Goal: Information Seeking & Learning: Learn about a topic

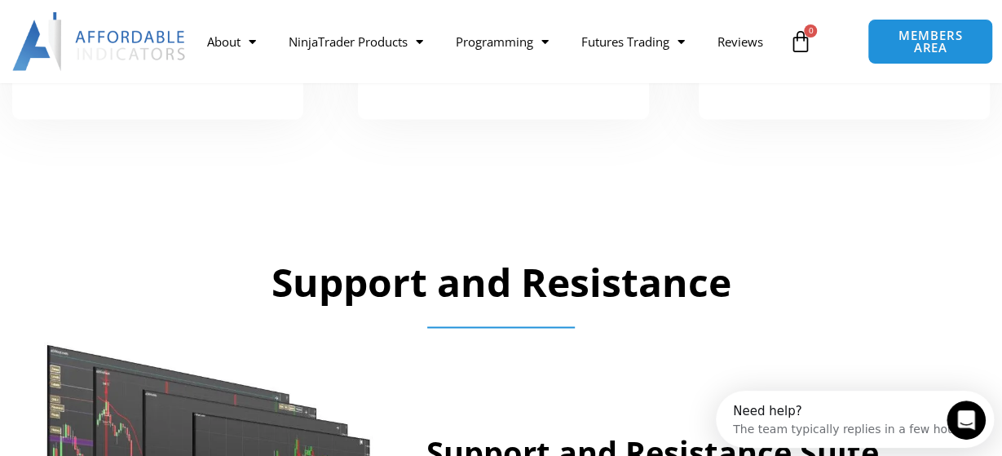
scroll to position [1018, 0]
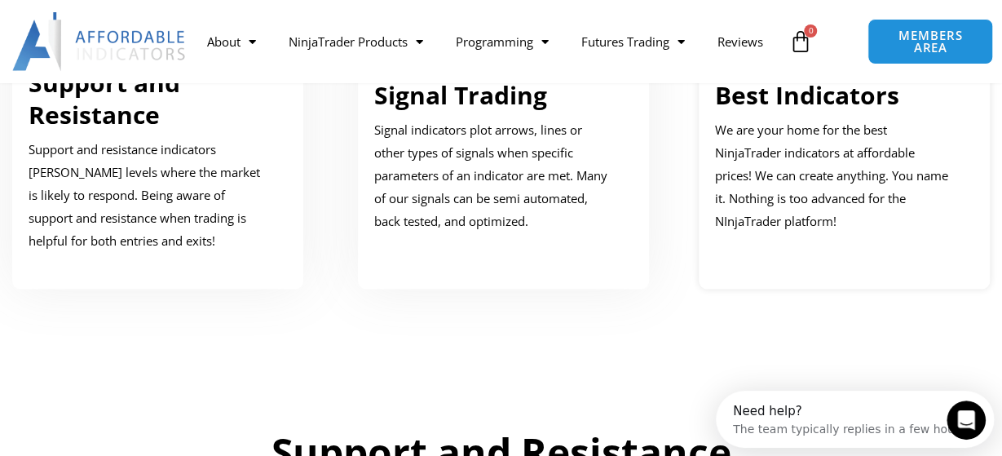
click at [806, 99] on link "Best Indicators" at bounding box center [807, 94] width 184 height 33
click at [808, 100] on link "Best Indicators" at bounding box center [807, 94] width 184 height 33
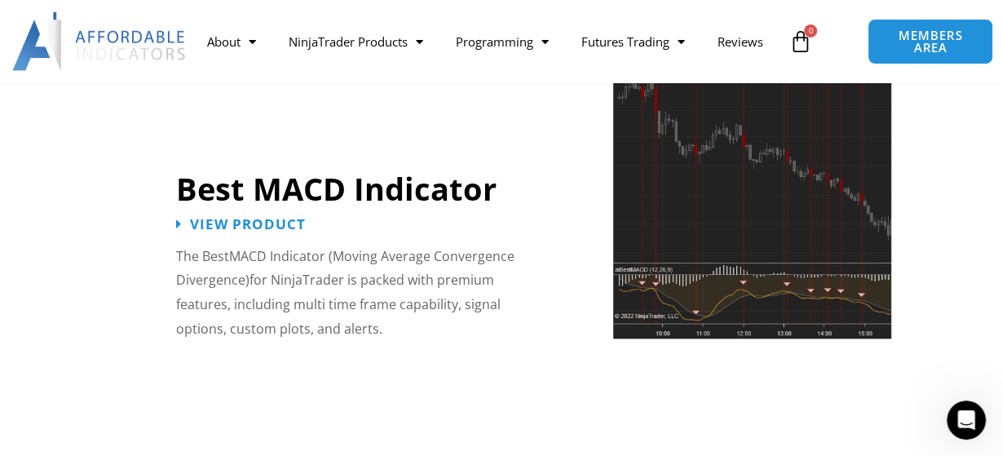
scroll to position [3732, 0]
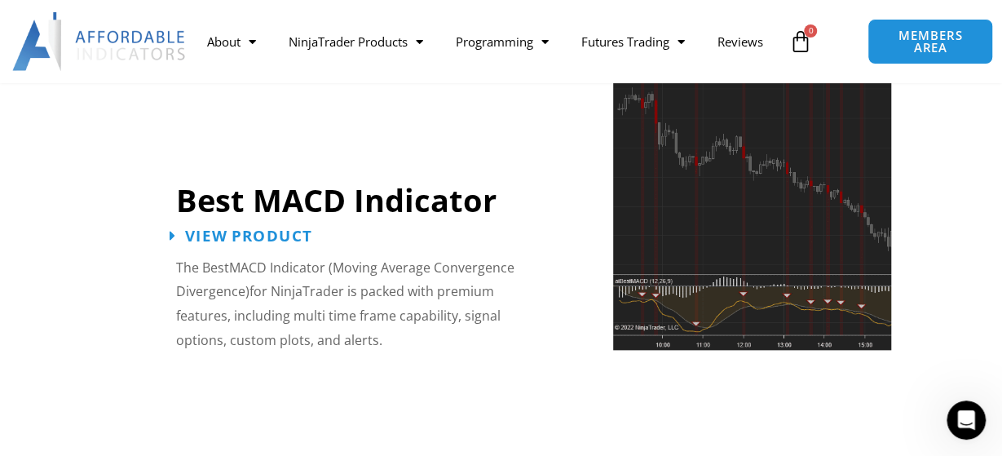
click at [249, 241] on span "View Product" at bounding box center [248, 235] width 127 height 15
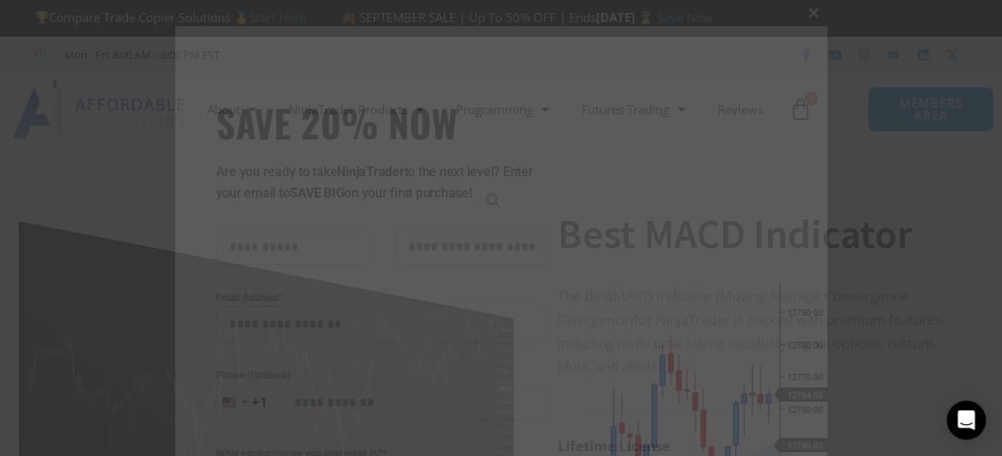
click at [814, 15] on span "SAVE 20% NOW popup" at bounding box center [815, 13] width 26 height 10
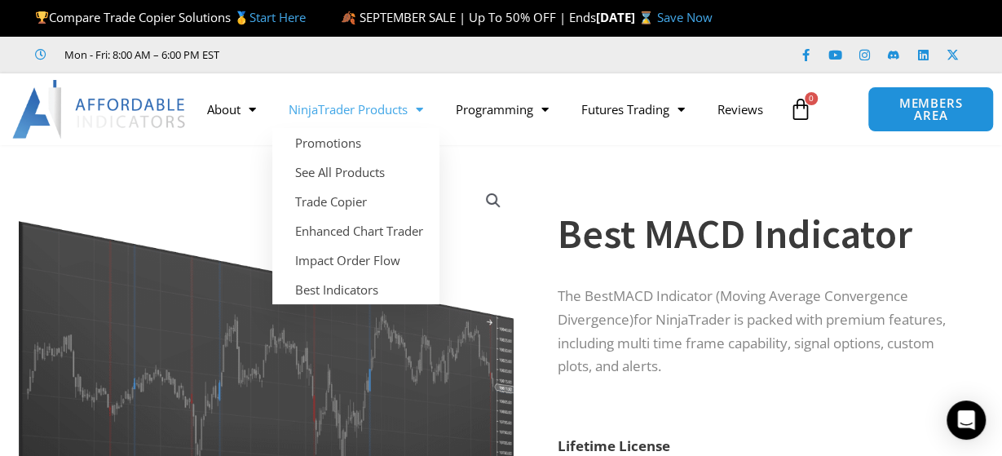
click at [409, 91] on link "NinjaTrader Products" at bounding box center [355, 110] width 167 height 38
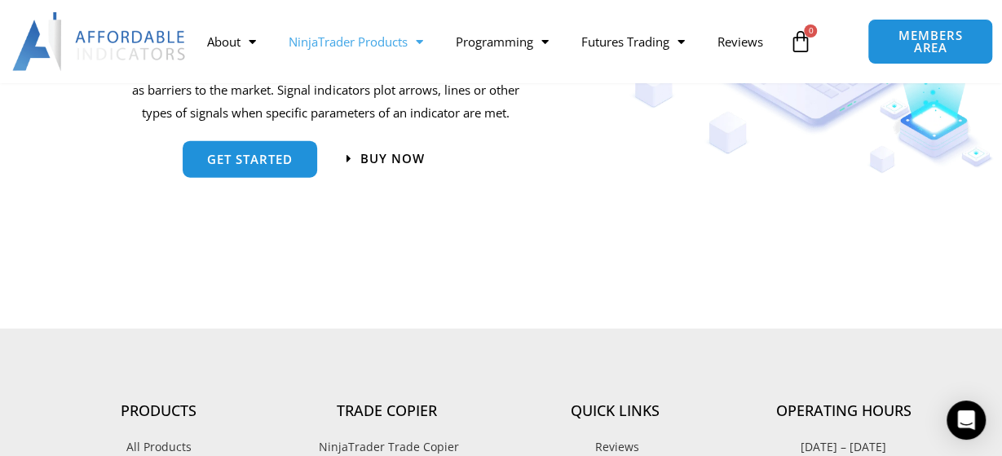
scroll to position [1611, 0]
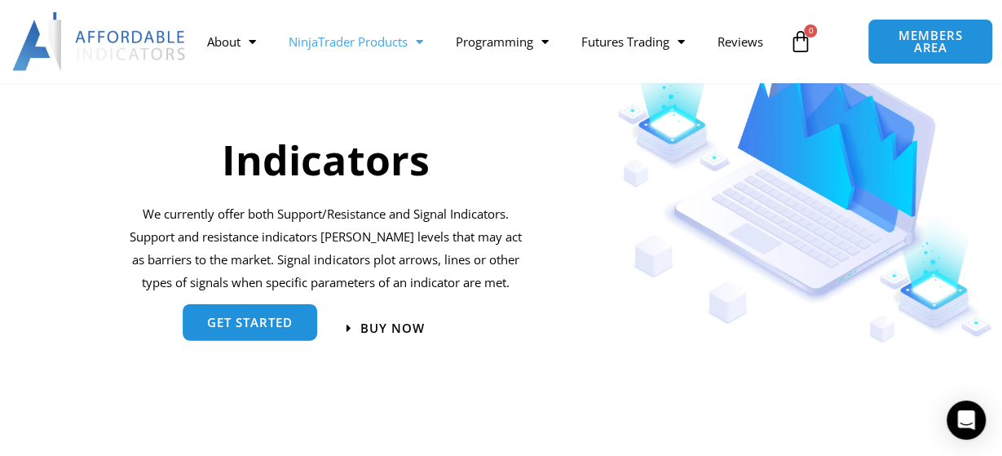
click at [265, 324] on span "get started" at bounding box center [250, 326] width 86 height 12
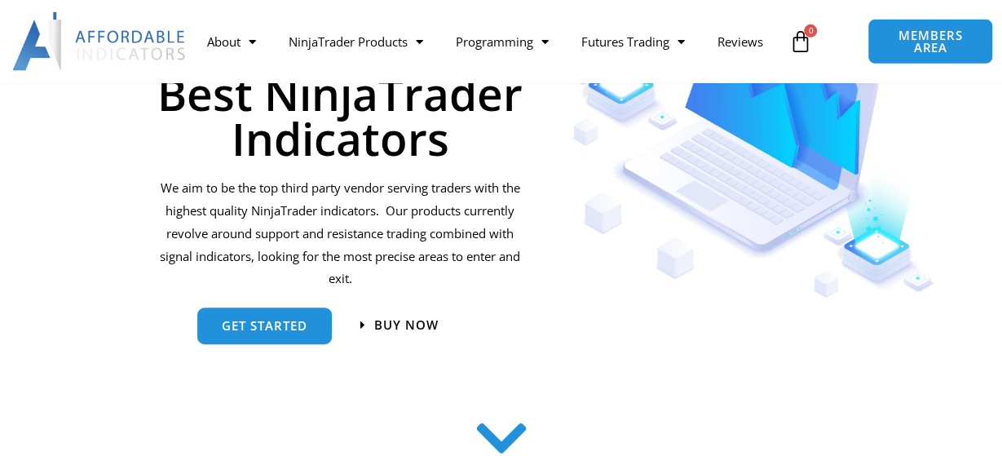
scroll to position [424, 0]
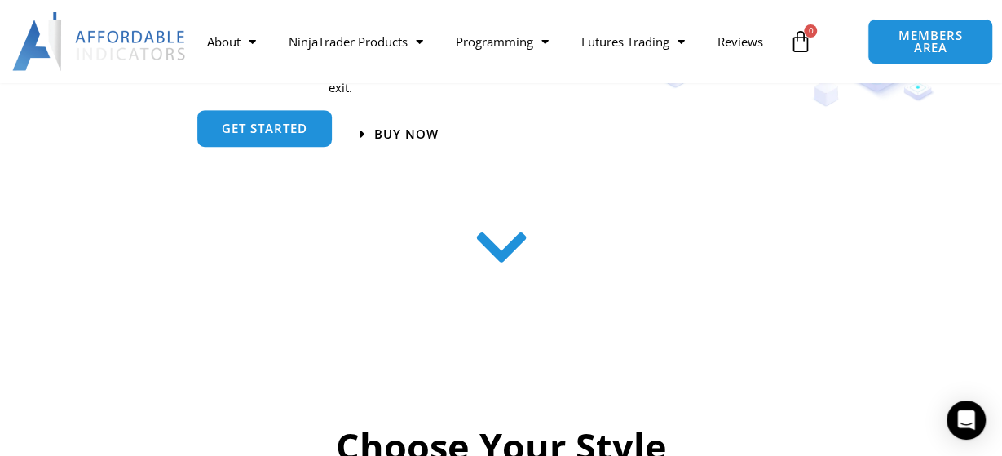
click at [255, 144] on link "get started" at bounding box center [264, 131] width 135 height 37
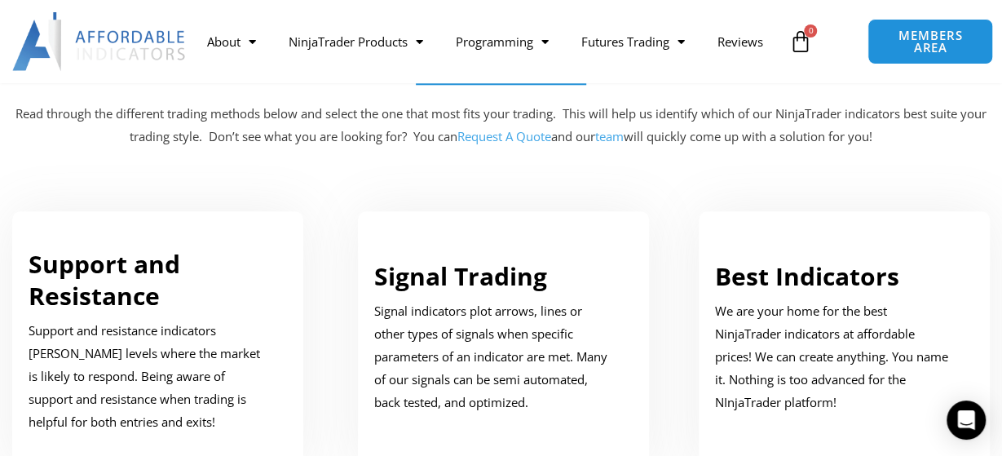
scroll to position [921, 0]
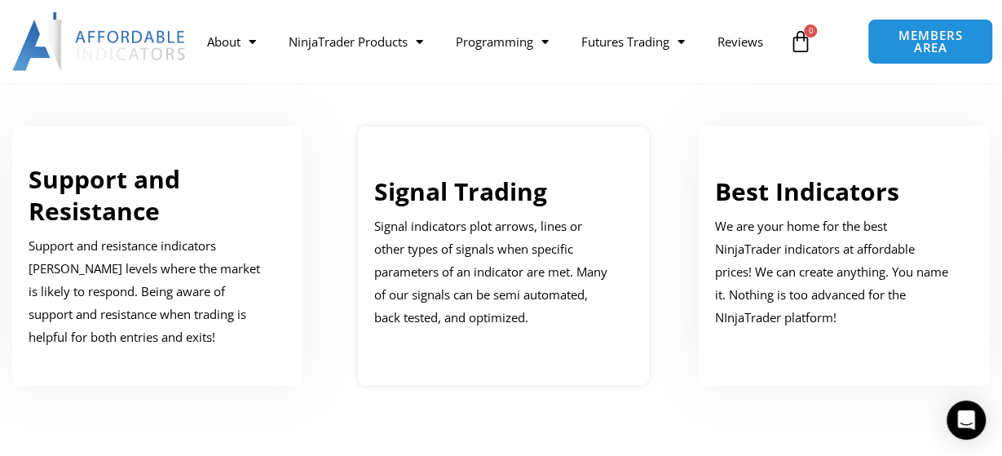
click at [488, 194] on link "Signal Trading" at bounding box center [460, 191] width 173 height 33
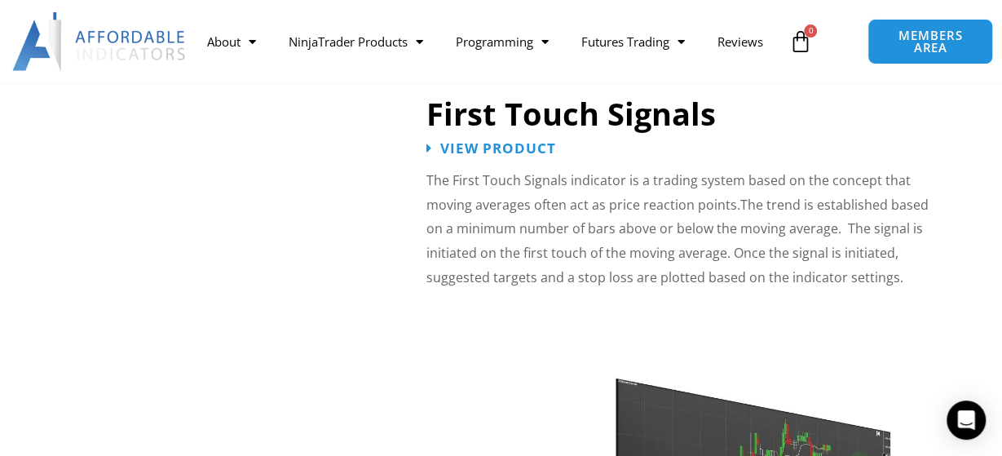
scroll to position [2652, 0]
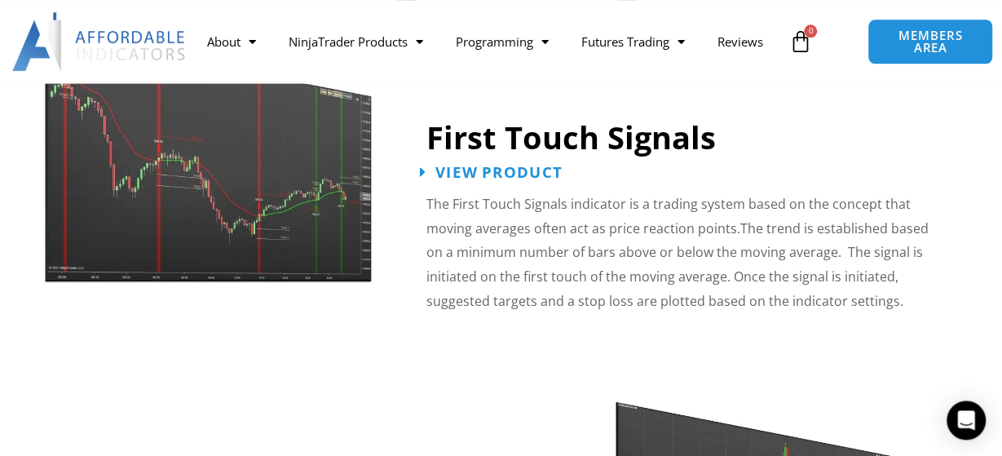
click at [502, 173] on span "View Product" at bounding box center [498, 171] width 127 height 15
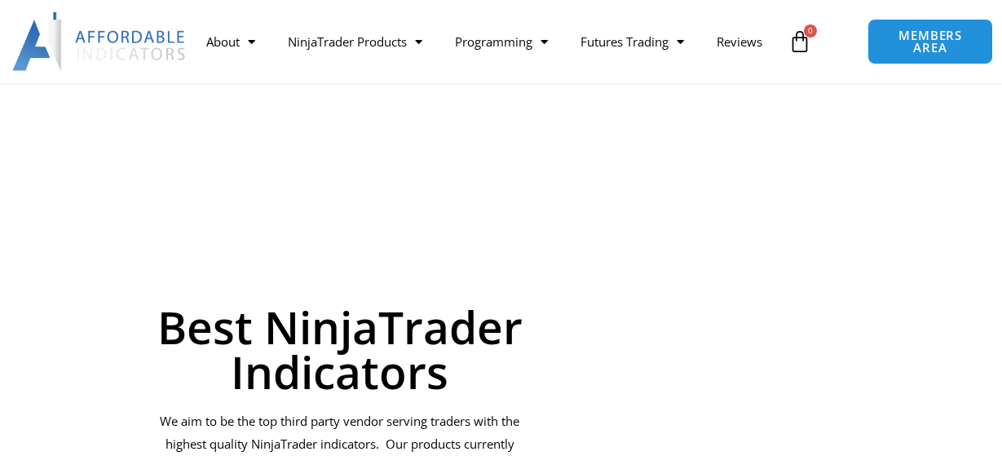
scroll to position [2651, 0]
